Goal: Task Accomplishment & Management: Use online tool/utility

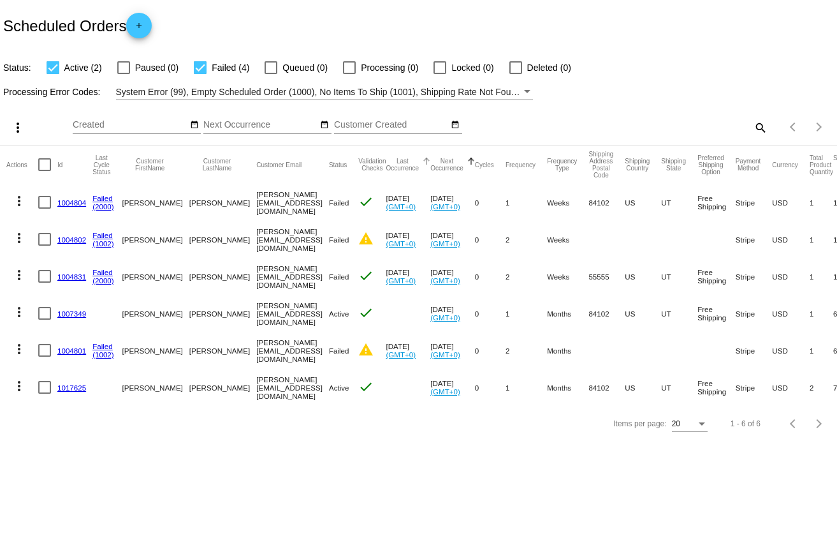
click at [386, 161] on button "Last Occurrence" at bounding box center [402, 165] width 33 height 14
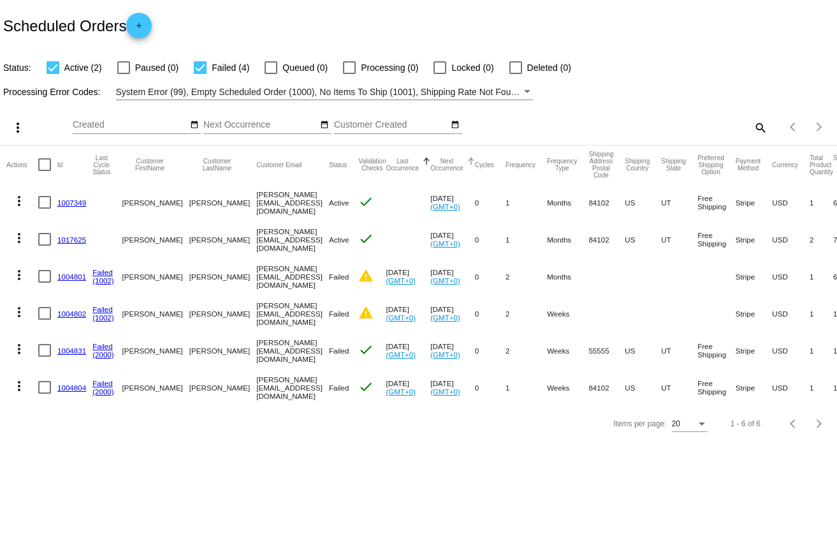
click at [430, 161] on button "Next Occurrence" at bounding box center [446, 165] width 33 height 14
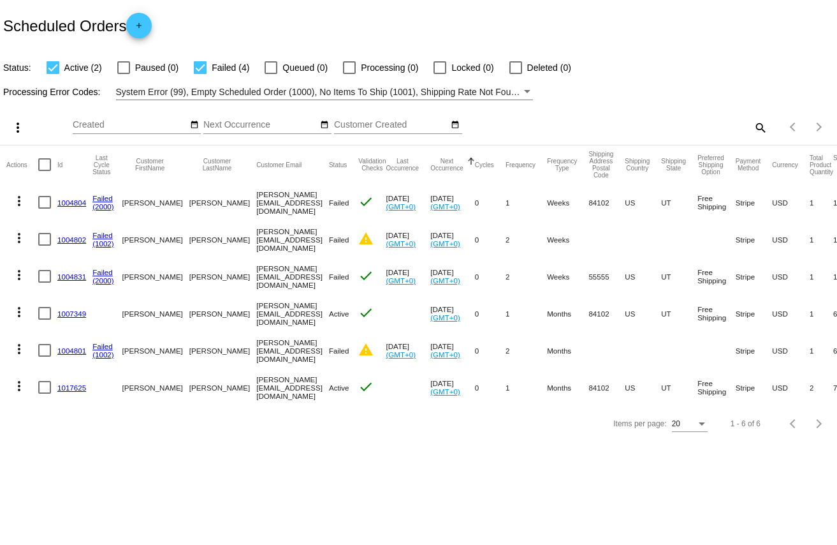
click at [75, 386] on link "1017625" at bounding box center [71, 387] width 29 height 8
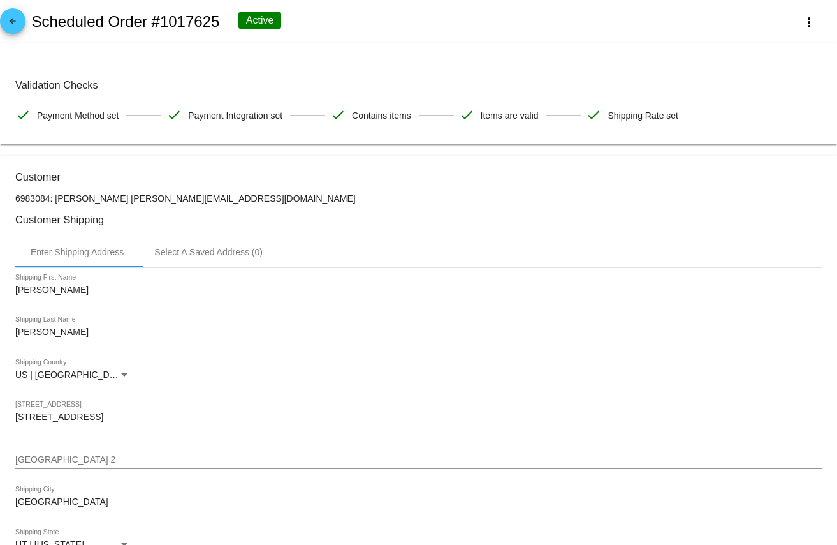
drag, startPoint x: 161, startPoint y: 122, endPoint x: 63, endPoint y: 128, distance: 98.3
click at [63, 128] on span "Payment Method set" at bounding box center [78, 115] width 82 height 27
click at [64, 128] on span "Payment Method set" at bounding box center [78, 115] width 82 height 27
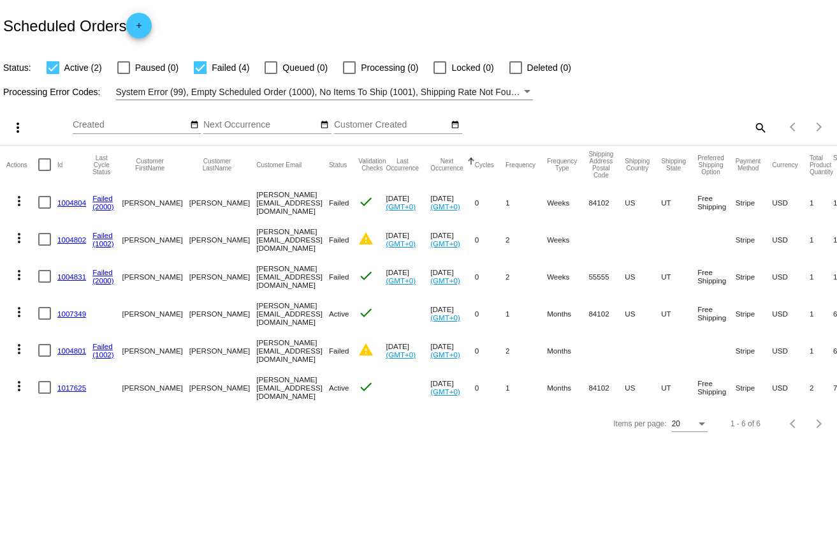
click at [45, 381] on div at bounding box center [44, 387] width 13 height 13
click at [45, 393] on input "checkbox" at bounding box center [44, 393] width 1 height 1
checkbox input "true"
click at [73, 385] on link "1017625" at bounding box center [71, 387] width 29 height 8
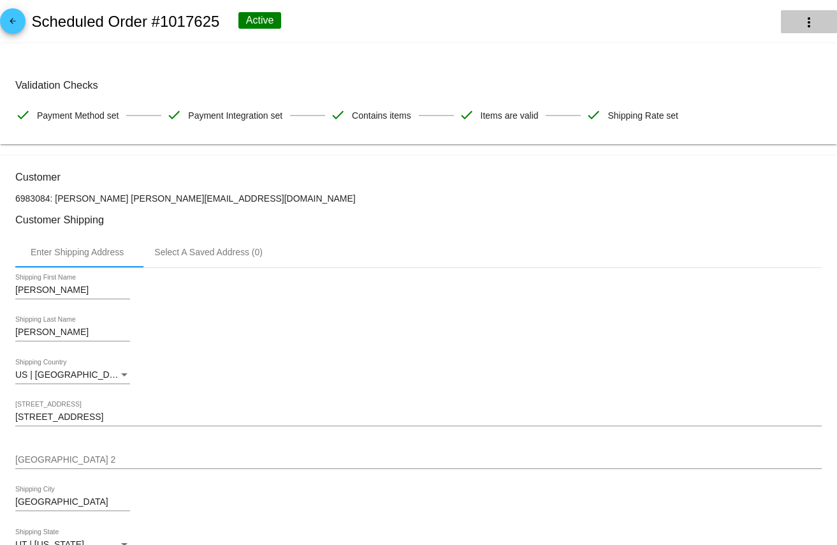
click at [802, 17] on mat-icon "more_vert" at bounding box center [809, 22] width 15 height 15
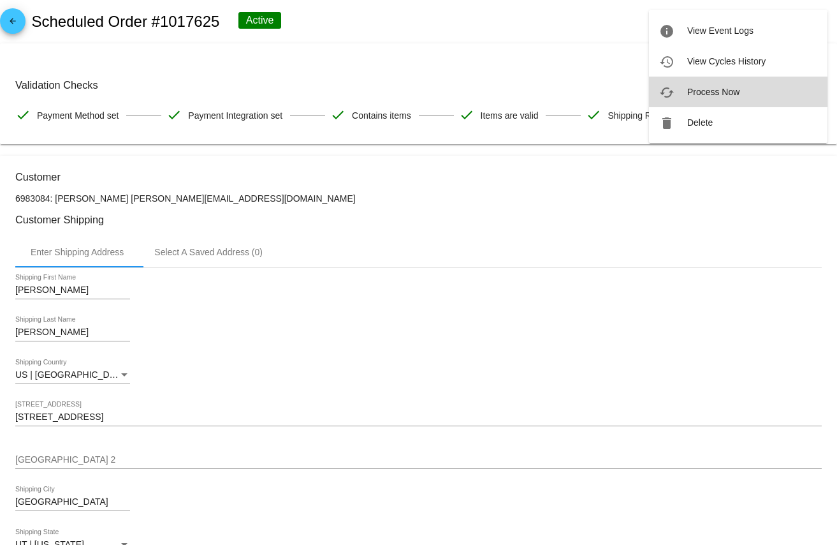
click at [729, 96] on span "Process Now" at bounding box center [713, 92] width 52 height 10
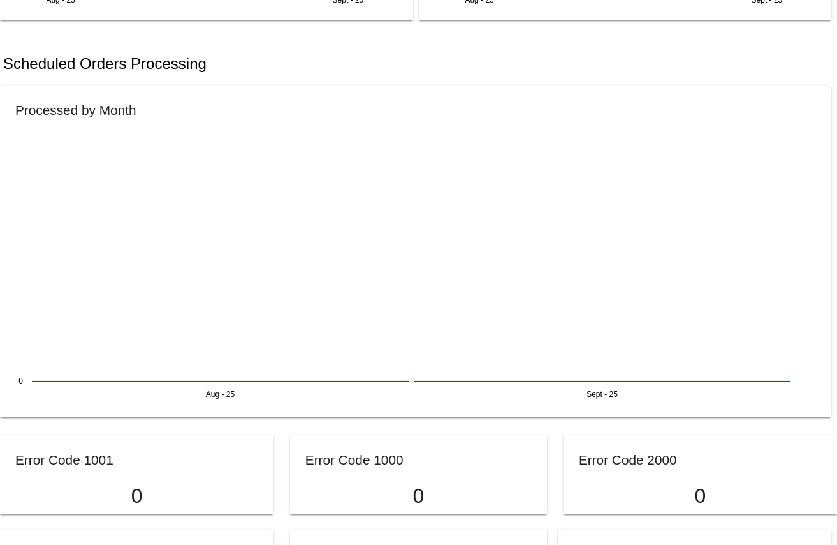
scroll to position [554, 0]
